Goal: Information Seeking & Learning: Learn about a topic

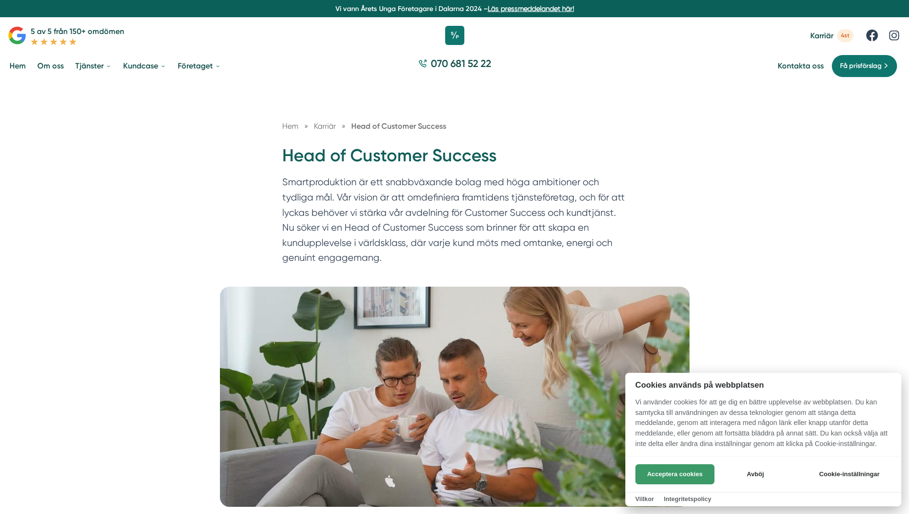
click at [662, 479] on button "Acceptera cookies" at bounding box center [674, 475] width 79 height 20
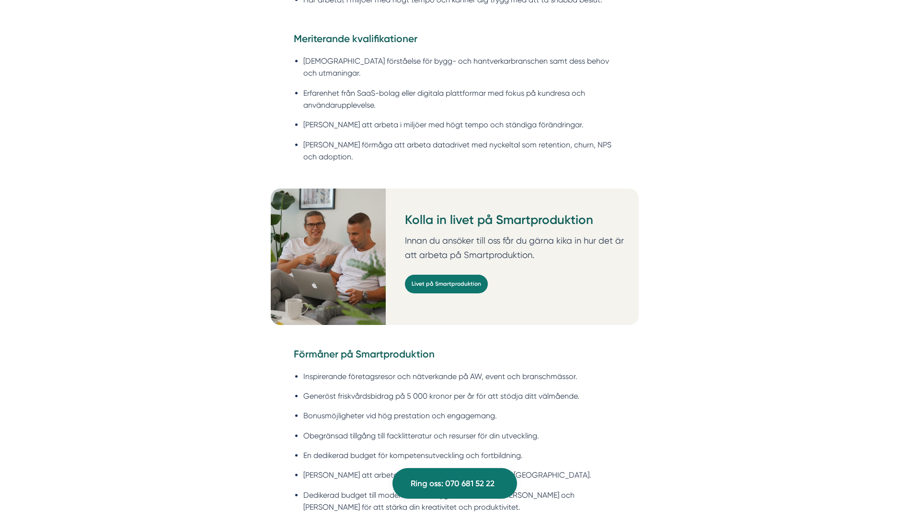
scroll to position [1198, 0]
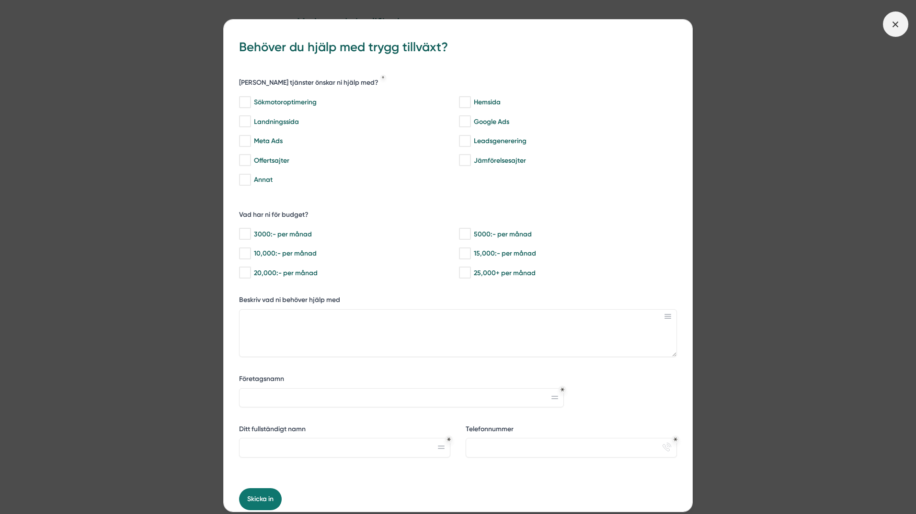
click at [894, 24] on icon at bounding box center [895, 24] width 11 height 11
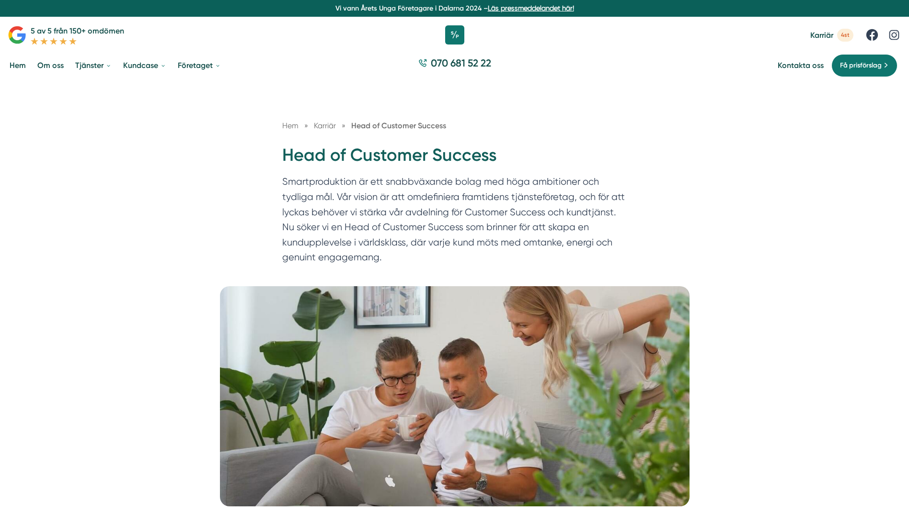
scroll to position [0, 0]
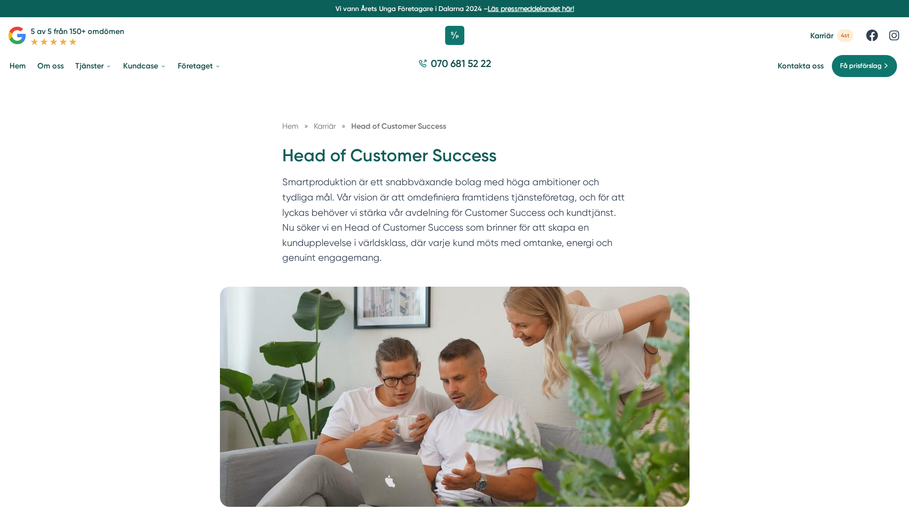
click at [322, 126] on span "Karriär" at bounding box center [325, 126] width 22 height 9
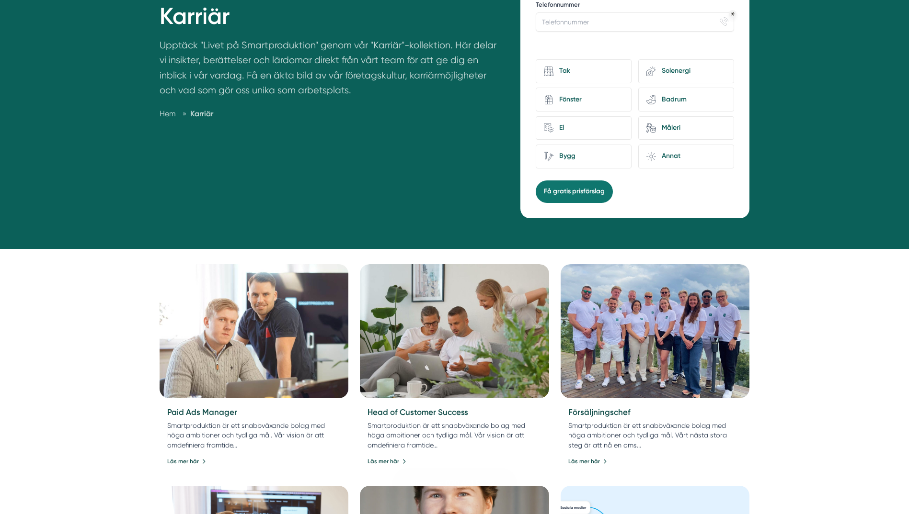
scroll to position [287, 0]
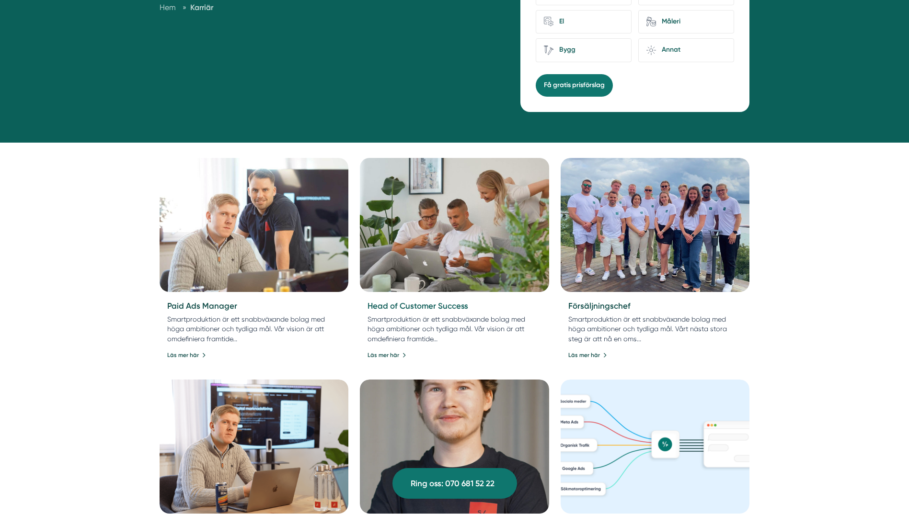
click at [428, 308] on link "Head of Customer Success" at bounding box center [417, 306] width 101 height 10
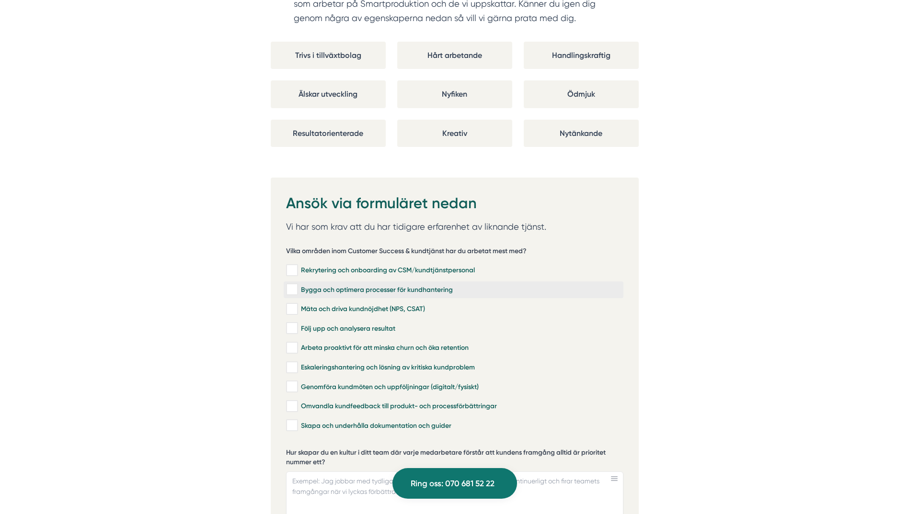
scroll to position [1916, 0]
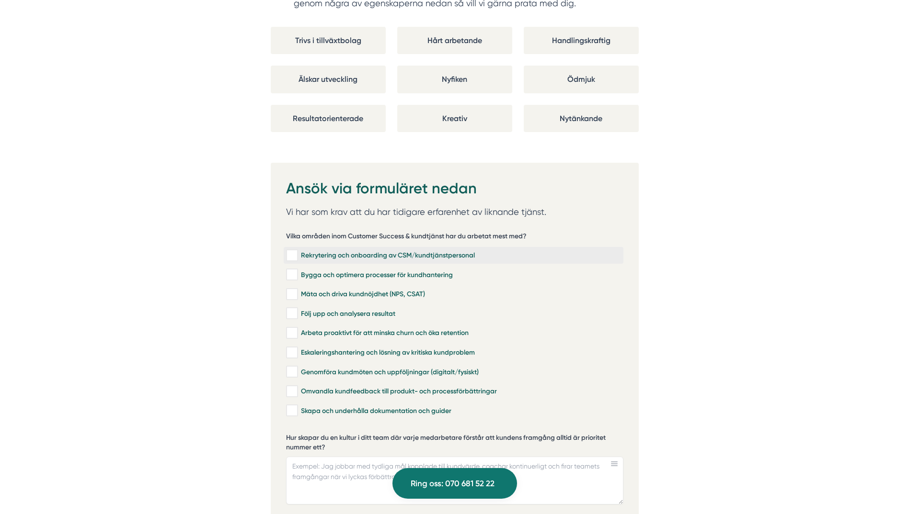
click at [289, 251] on input "Rekrytering och onboarding av CSM/kundtjänstpersonal" at bounding box center [291, 256] width 11 height 10
checkbox input "true"
click at [292, 270] on input "Bygga och optimera processer för kundhantering" at bounding box center [291, 275] width 11 height 10
checkbox input "true"
click at [293, 290] on input "Mäta och driva kundnöjdhet (NPS, CSAT)" at bounding box center [291, 295] width 11 height 10
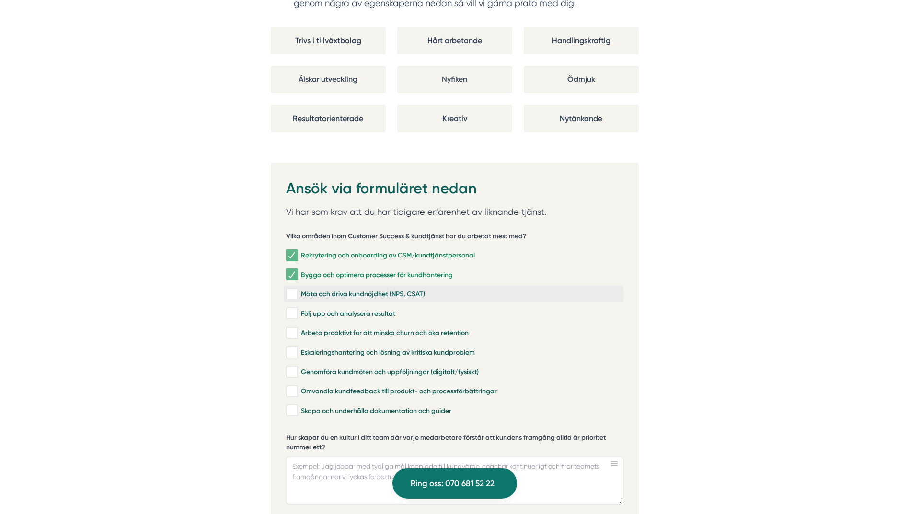
checkbox input "true"
click at [293, 309] on input "Följ upp och analysera resultat" at bounding box center [291, 314] width 11 height 10
checkbox input "true"
click at [290, 329] on input "Arbeta proaktivt för att minska churn och öka retention" at bounding box center [291, 334] width 11 height 10
checkbox input "true"
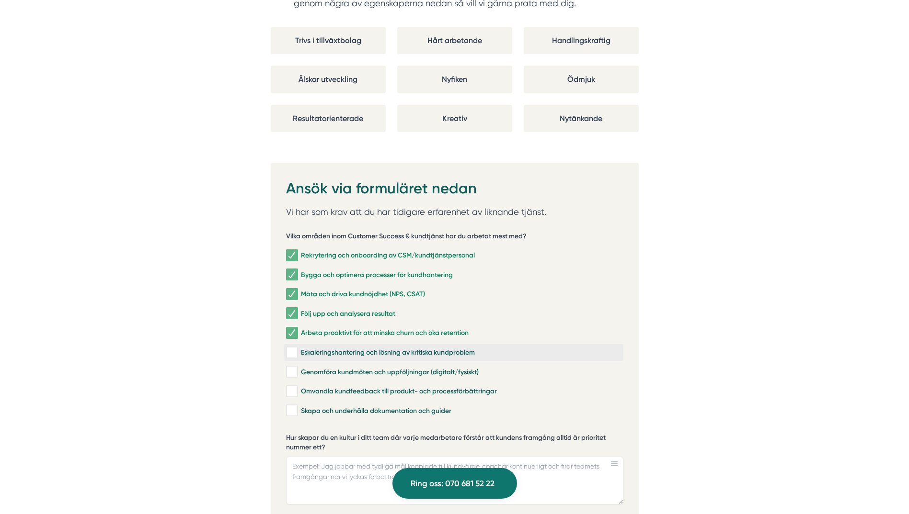
click at [294, 348] on input "Eskaleringshantering och lösning av kritiska kundproblem" at bounding box center [291, 353] width 11 height 10
checkbox input "true"
click at [292, 387] on input "Omvandla kundfeedback till produkt- och processförbättringar" at bounding box center [291, 392] width 11 height 10
checkbox input "true"
click at [294, 406] on input "Skapa och underhålla dokumentation och guider" at bounding box center [291, 411] width 11 height 10
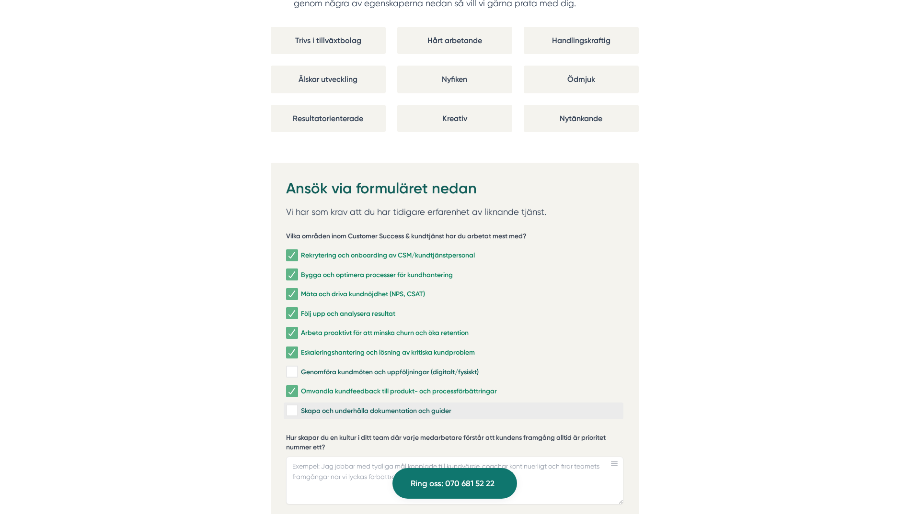
checkbox input "true"
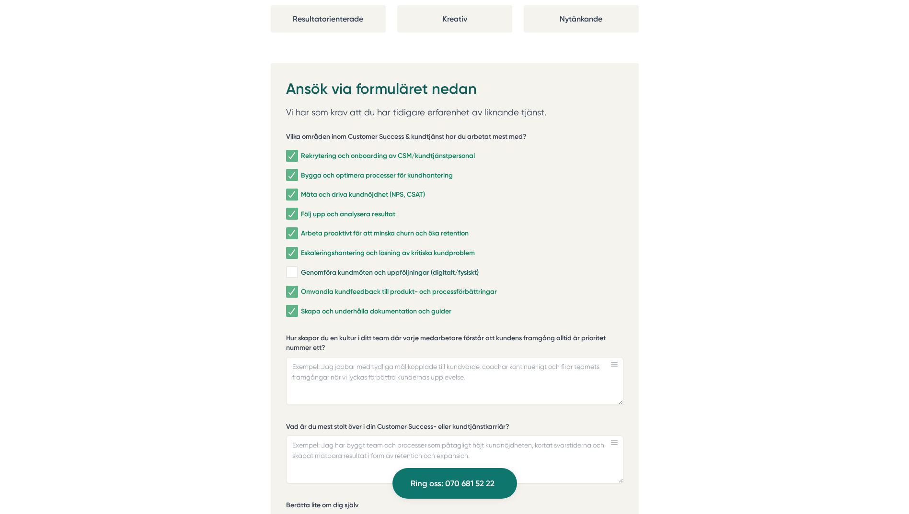
scroll to position [1964, 0]
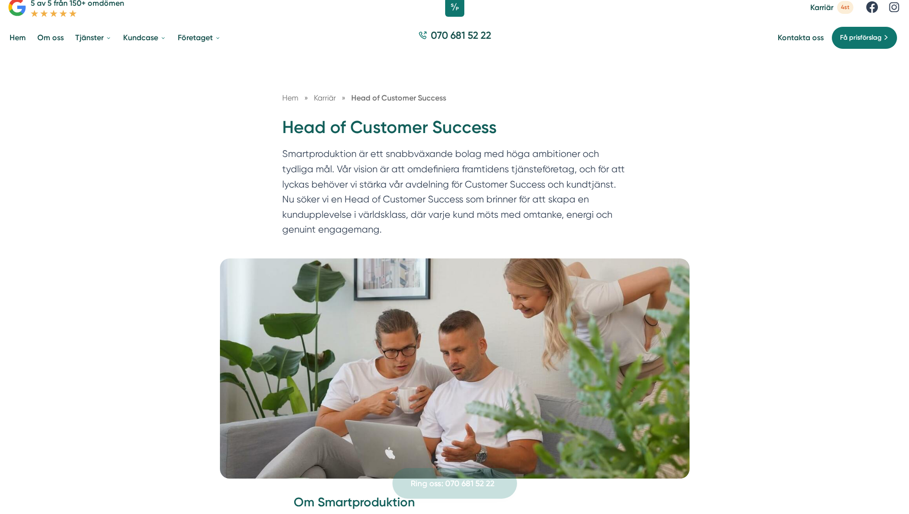
scroll to position [0, 0]
